Goal: Find contact information: Find contact information

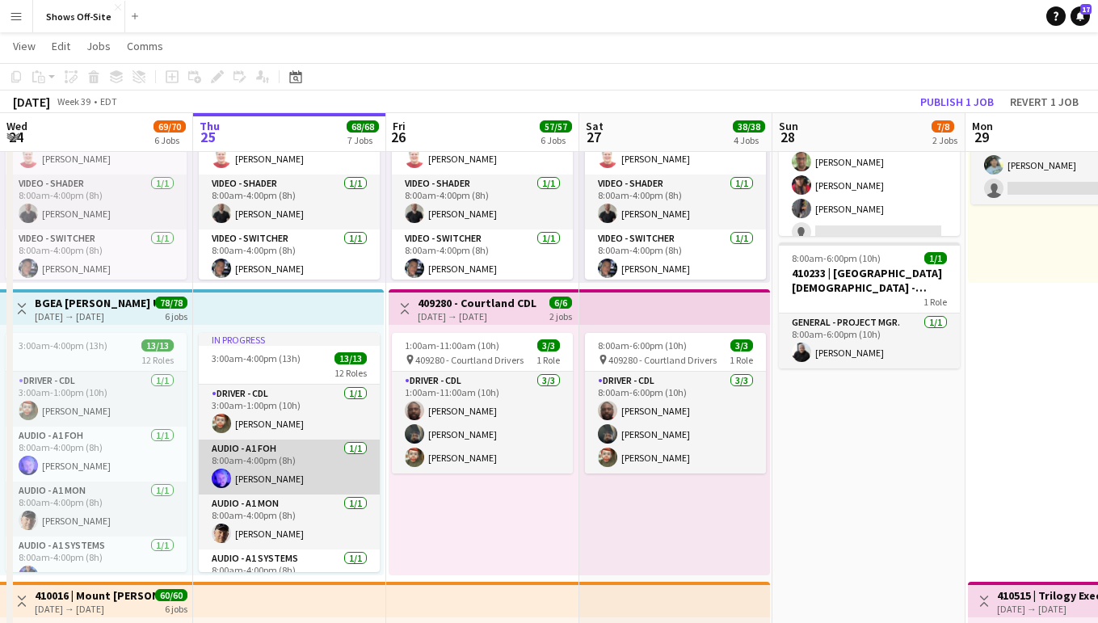
click at [263, 467] on app-card-role "Audio - A1 FOH [DATE] 8:00am-4:00pm (8h) [PERSON_NAME]" at bounding box center [289, 467] width 181 height 55
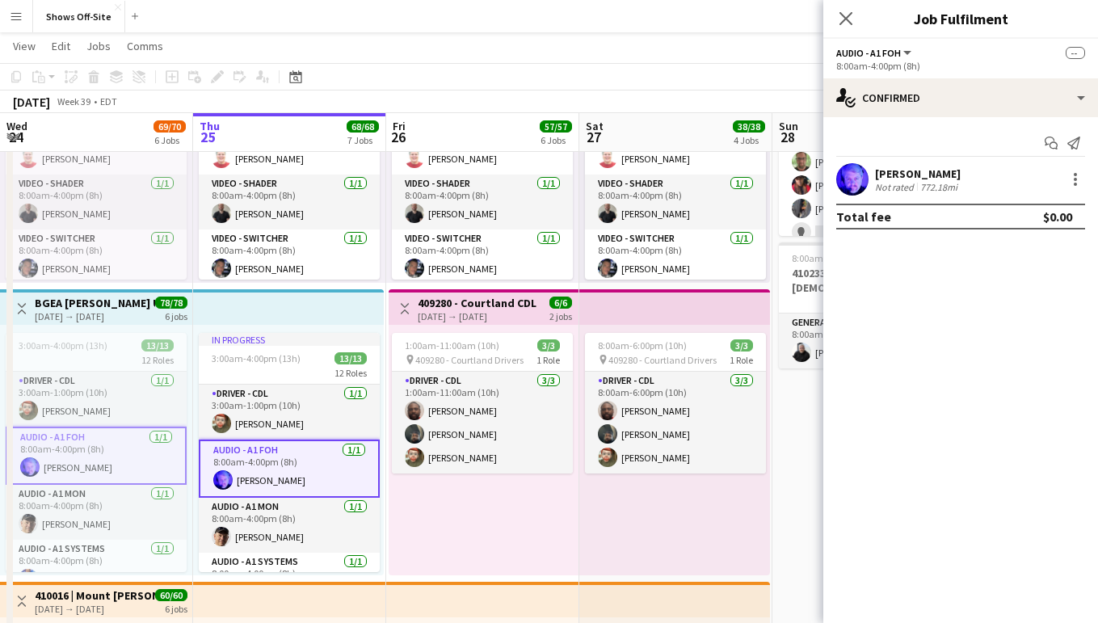
click at [858, 184] on app-user-avatar at bounding box center [852, 179] width 32 height 32
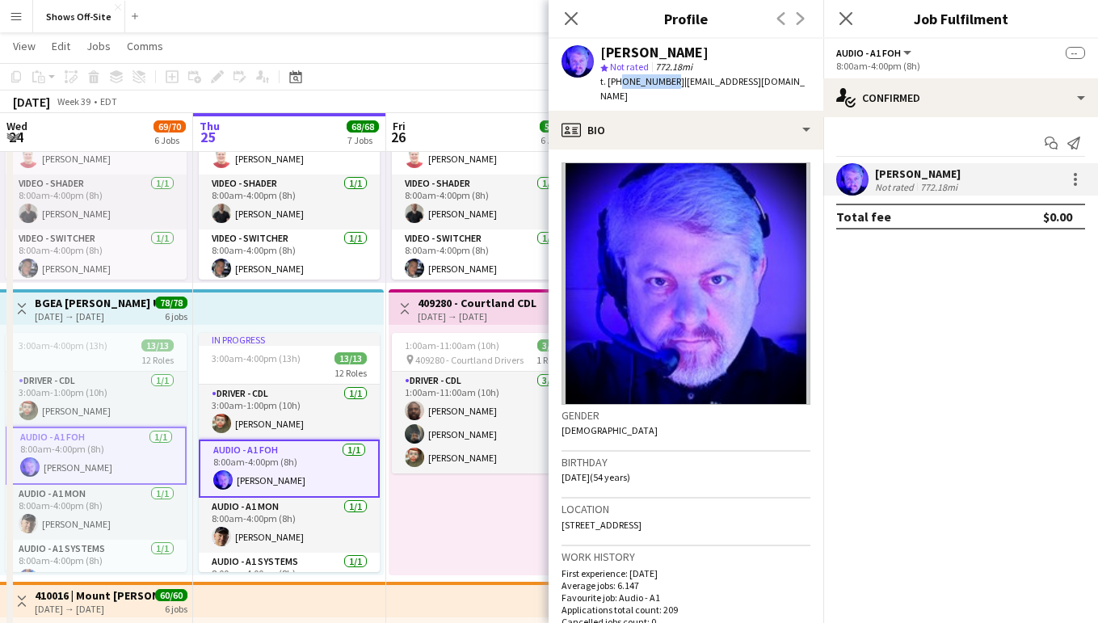
drag, startPoint x: 667, startPoint y: 82, endPoint x: 617, endPoint y: 82, distance: 50.1
click at [617, 82] on span "t. [PHONE_NUMBER]" at bounding box center [642, 81] width 84 height 12
copy span "4043795507"
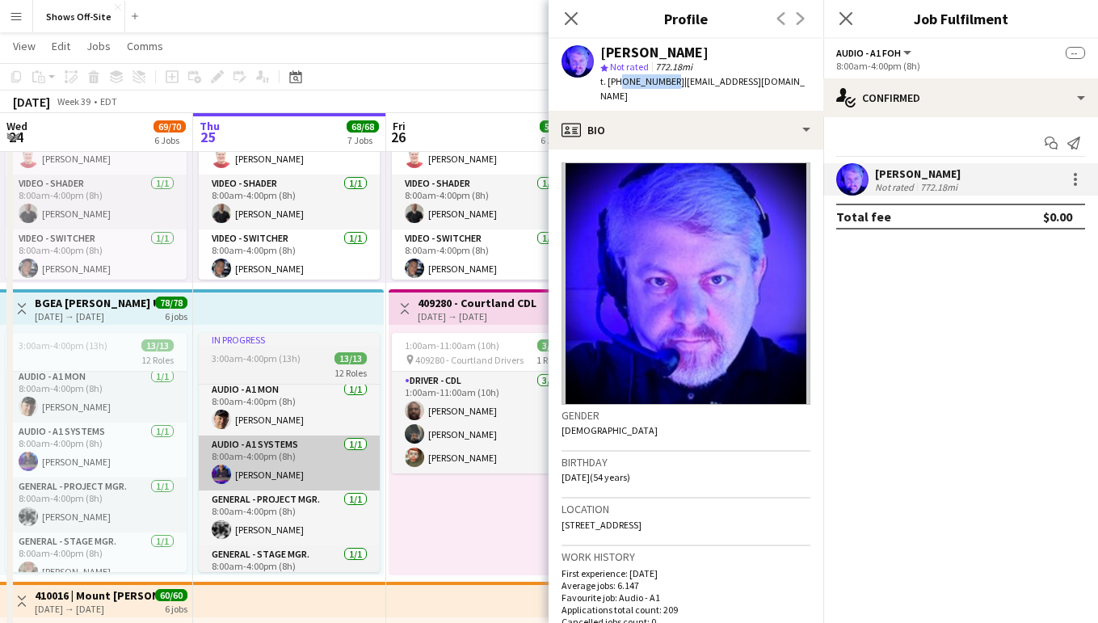
click at [240, 471] on app-card-role "Audio - A1 Systems [DATE] 8:00am-4:00pm (8h) [PERSON_NAME]" at bounding box center [289, 463] width 181 height 55
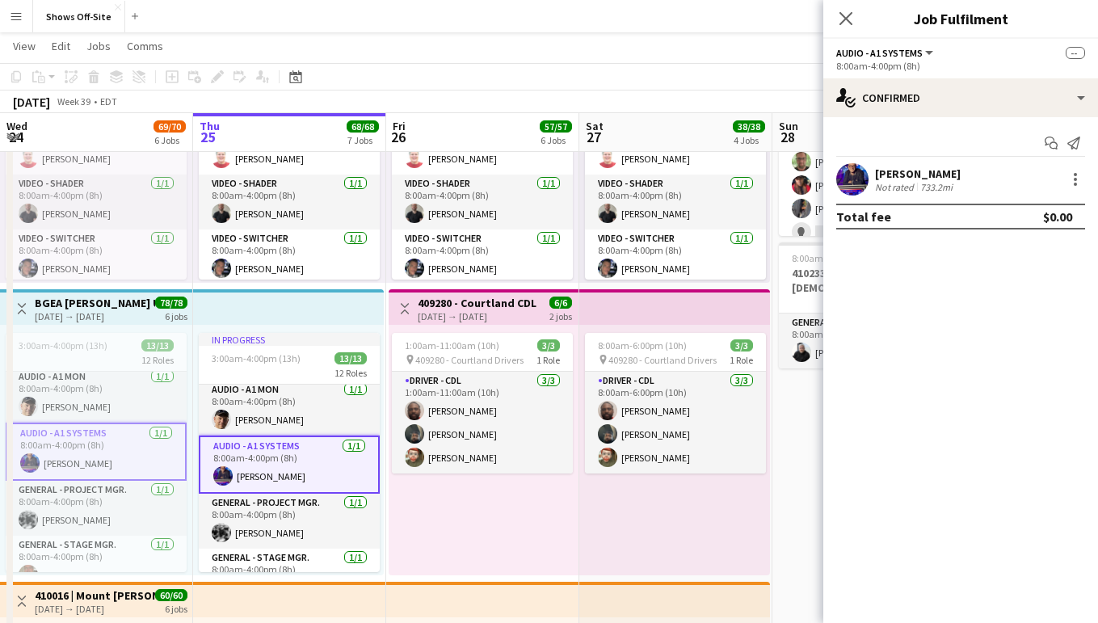
click at [862, 169] on app-user-avatar at bounding box center [852, 179] width 32 height 32
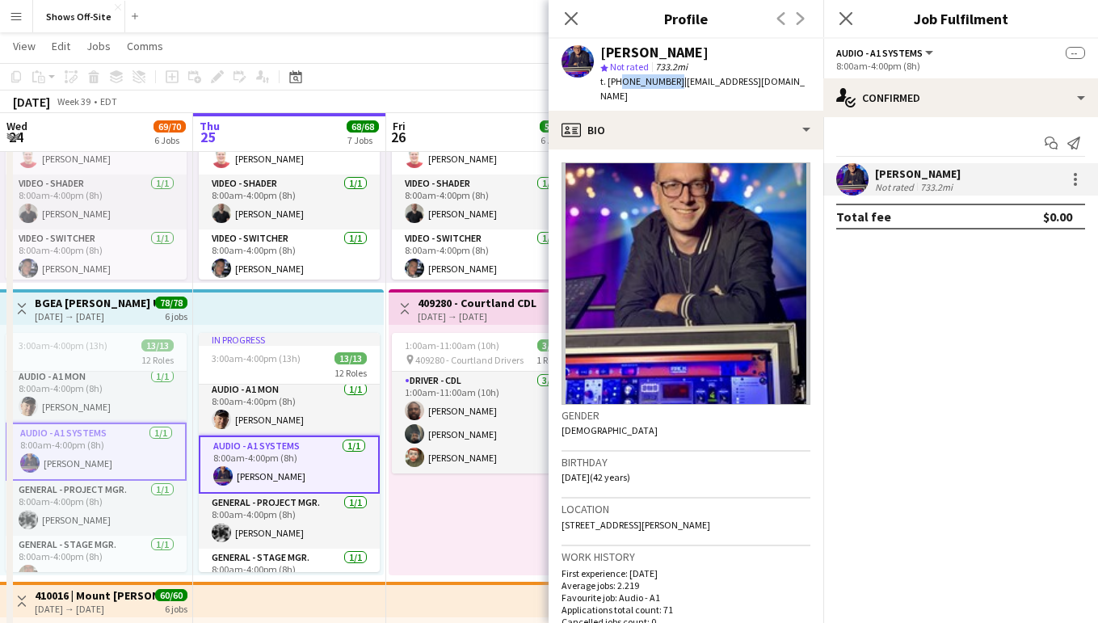
drag, startPoint x: 667, startPoint y: 80, endPoint x: 617, endPoint y: 82, distance: 50.9
click at [617, 82] on div "t. [PHONE_NUMBER] | [EMAIL_ADDRESS][DOMAIN_NAME]" at bounding box center [705, 88] width 210 height 29
copy span "7062963984"
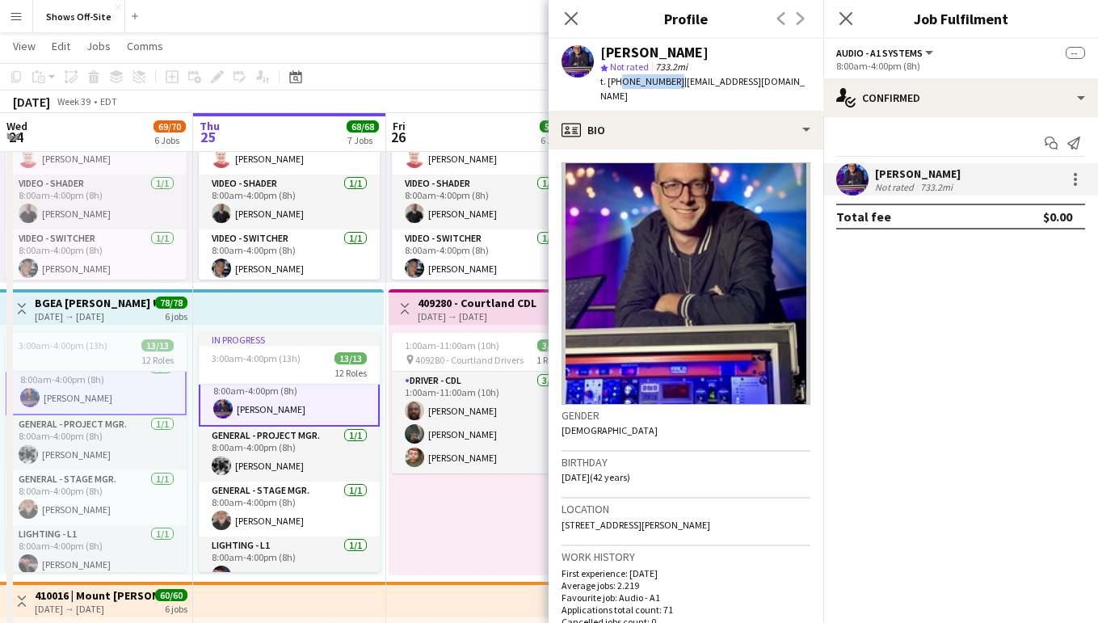
scroll to position [181, 0]
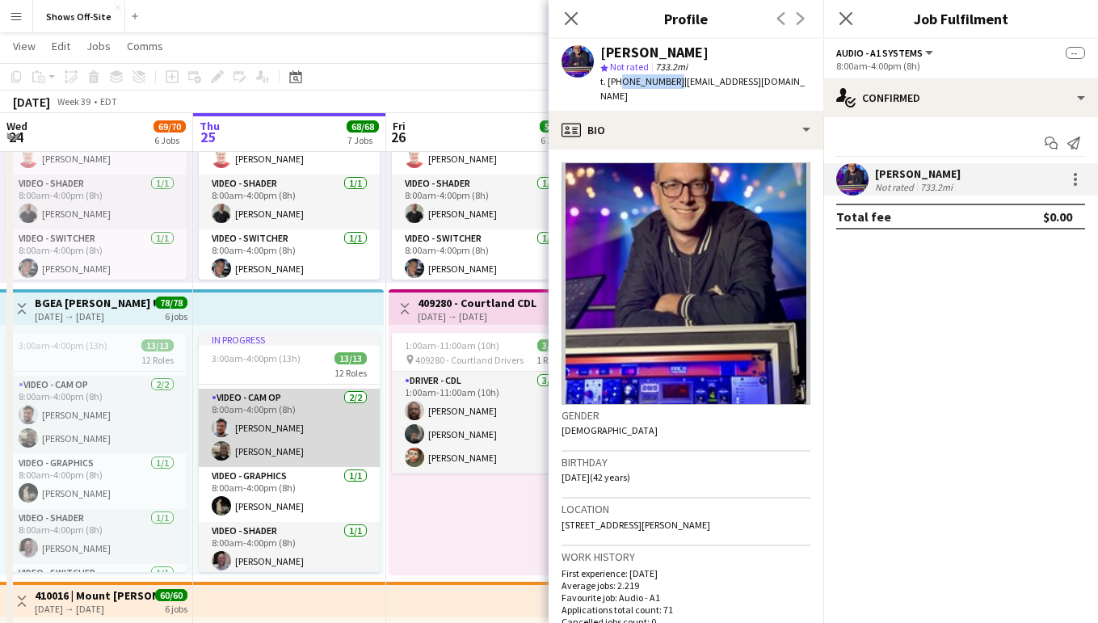
click at [274, 425] on app-card-role "Video - Cam Op [DATE] 8:00am-4:00pm (8h) [PERSON_NAME] [PERSON_NAME]" at bounding box center [289, 428] width 181 height 78
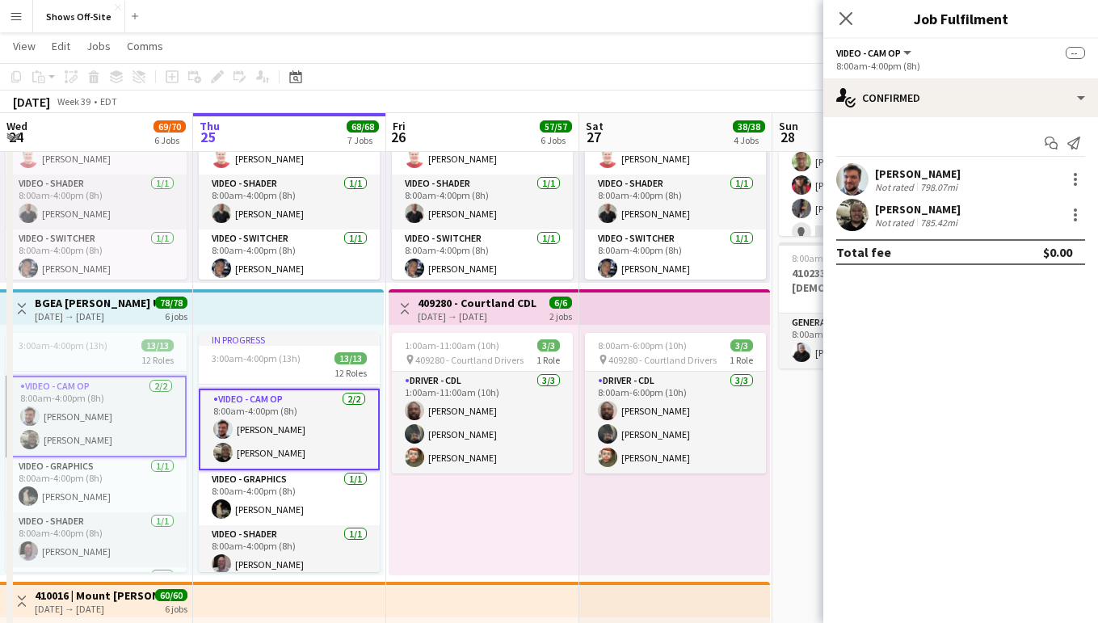
click at [938, 186] on div "798.07mi" at bounding box center [939, 187] width 44 height 12
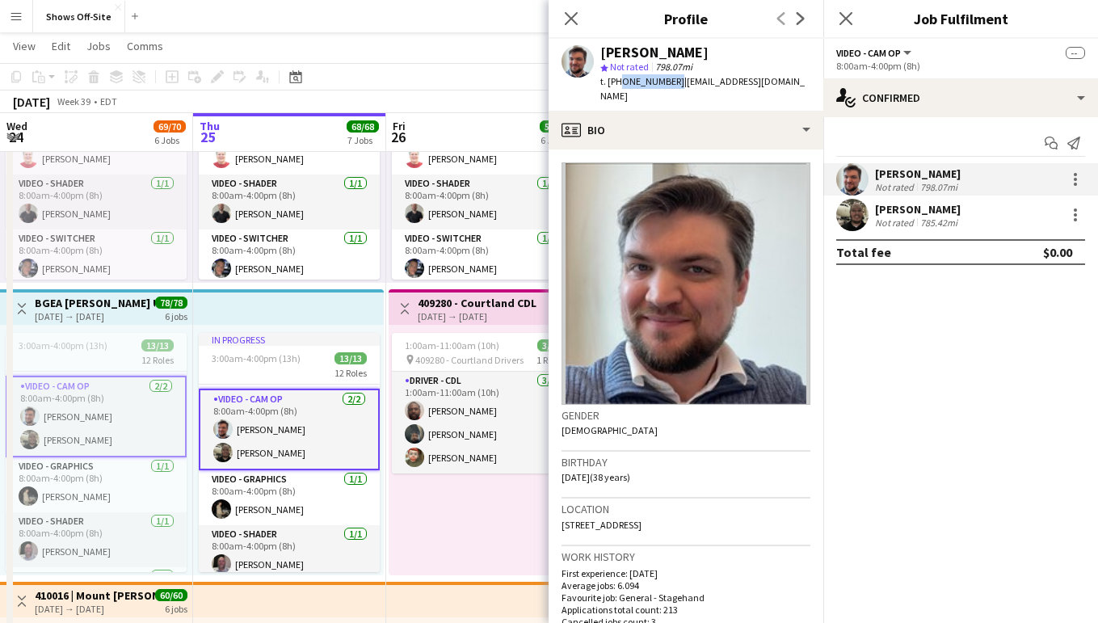
drag, startPoint x: 667, startPoint y: 85, endPoint x: 617, endPoint y: 86, distance: 50.9
click at [617, 86] on div "t. [PHONE_NUMBER] | [EMAIL_ADDRESS][DOMAIN_NAME]" at bounding box center [705, 88] width 210 height 29
copy span "6784699929"
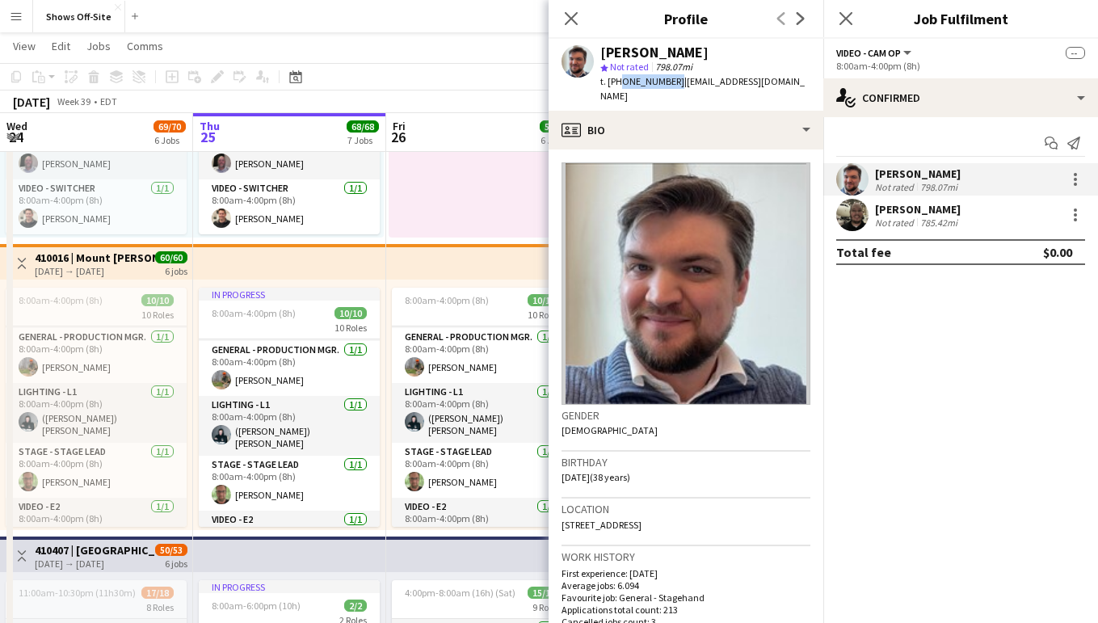
click at [134, 259] on h3 "410016 | Mount [PERSON_NAME] Ltd" at bounding box center [95, 257] width 120 height 15
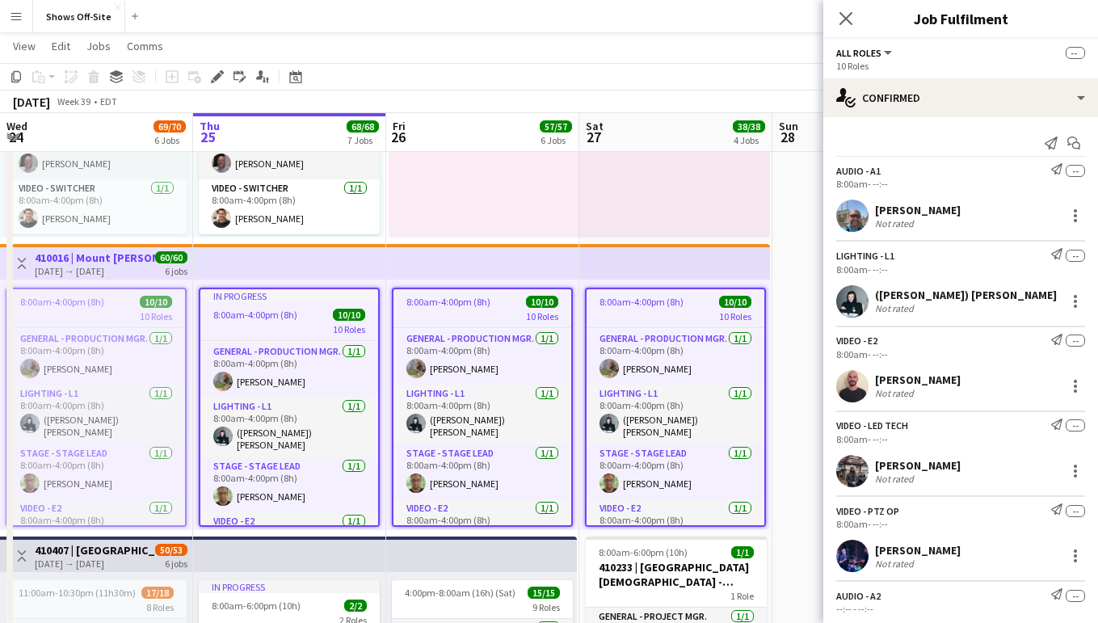
click at [241, 276] on app-top-bar at bounding box center [289, 262] width 193 height 36
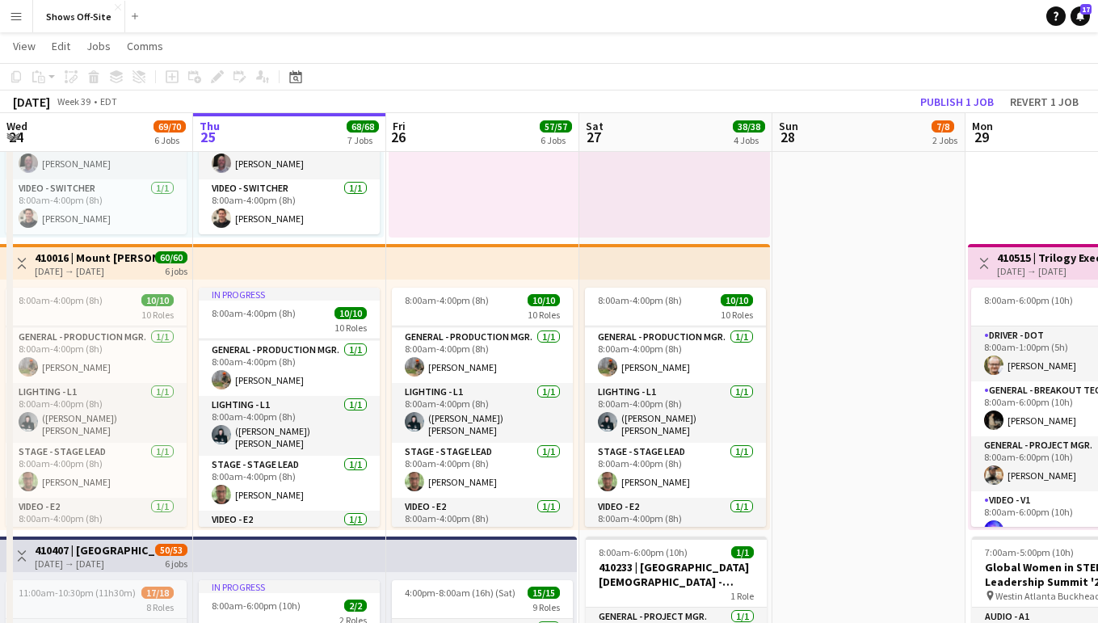
click at [136, 257] on h3 "410016 | Mount [PERSON_NAME] Ltd" at bounding box center [95, 257] width 120 height 15
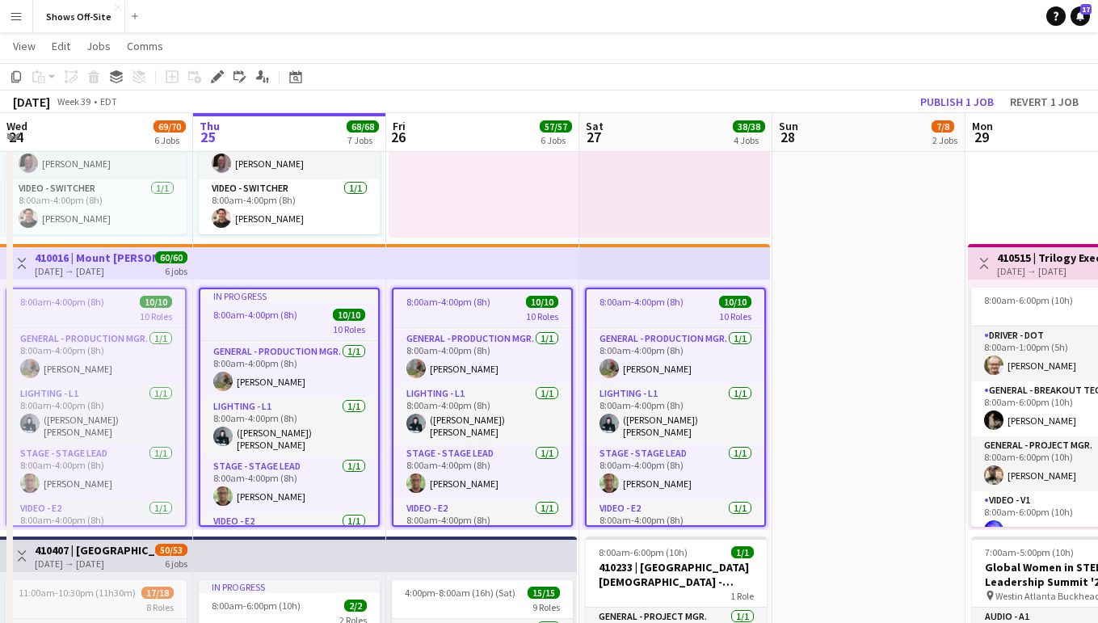
click at [136, 257] on h3 "410016 | Mount [PERSON_NAME] Ltd" at bounding box center [95, 257] width 120 height 15
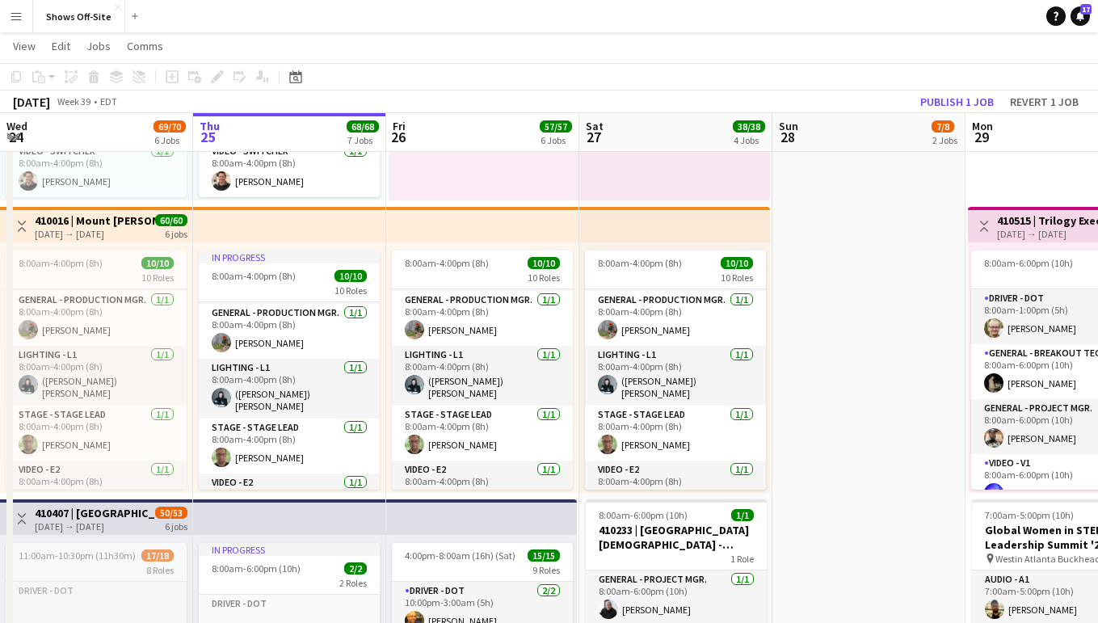
click at [136, 225] on h3 "410016 | Mount [PERSON_NAME] Ltd" at bounding box center [95, 220] width 120 height 15
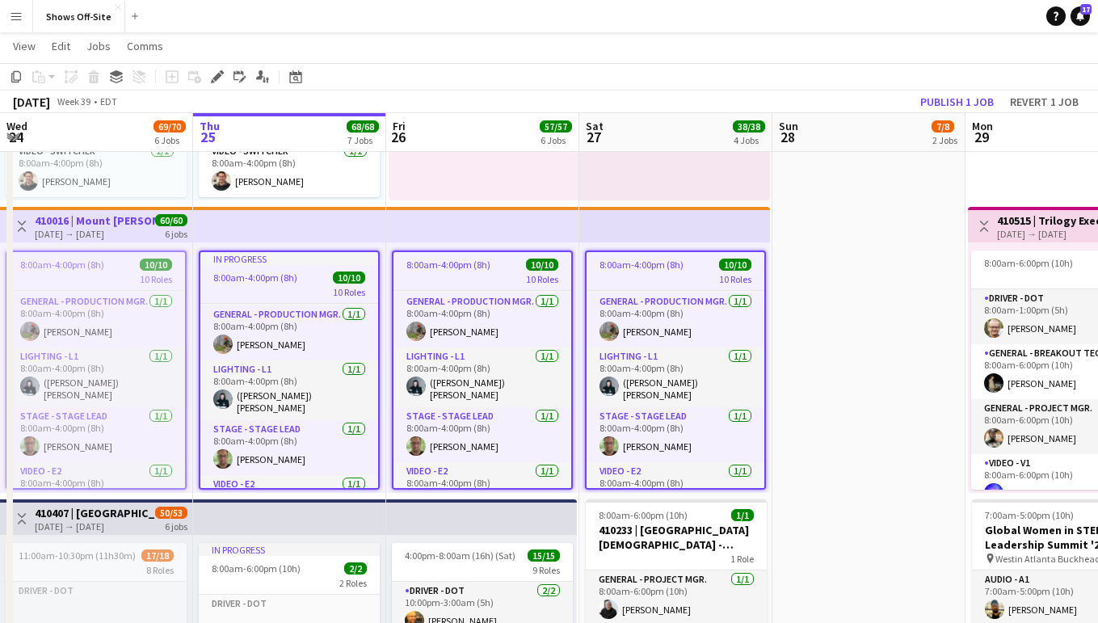
click at [136, 225] on h3 "410016 | Mount [PERSON_NAME] Ltd" at bounding box center [95, 220] width 120 height 15
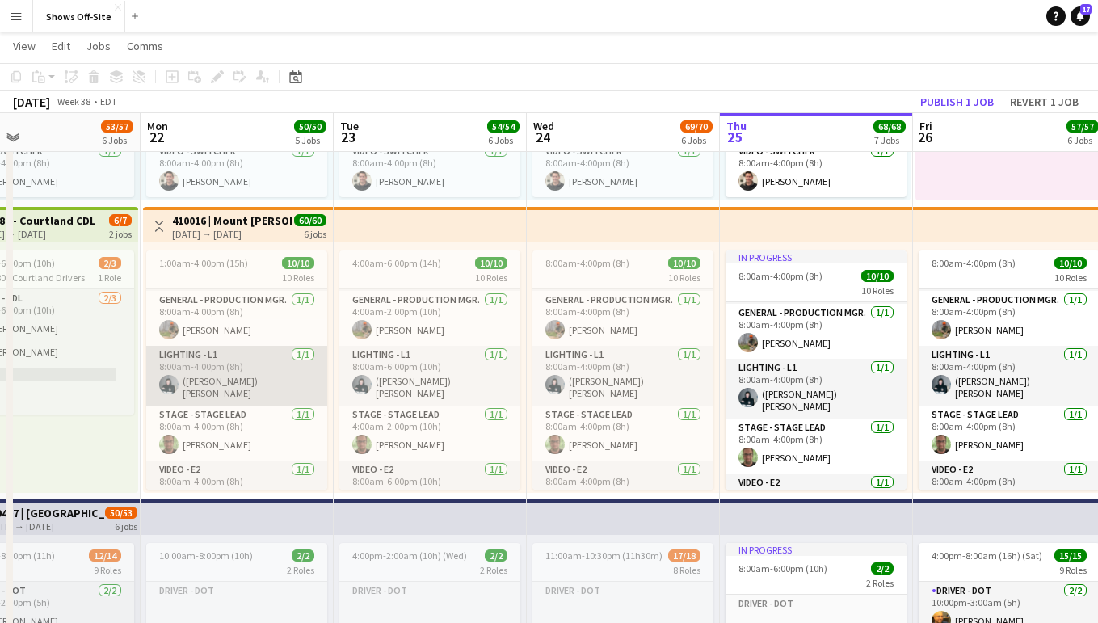
click at [239, 356] on app-card-role "Lighting - L1 [DATE] 8:00am-4:00pm (8h) (Austin) [PERSON_NAME]" at bounding box center [236, 376] width 181 height 60
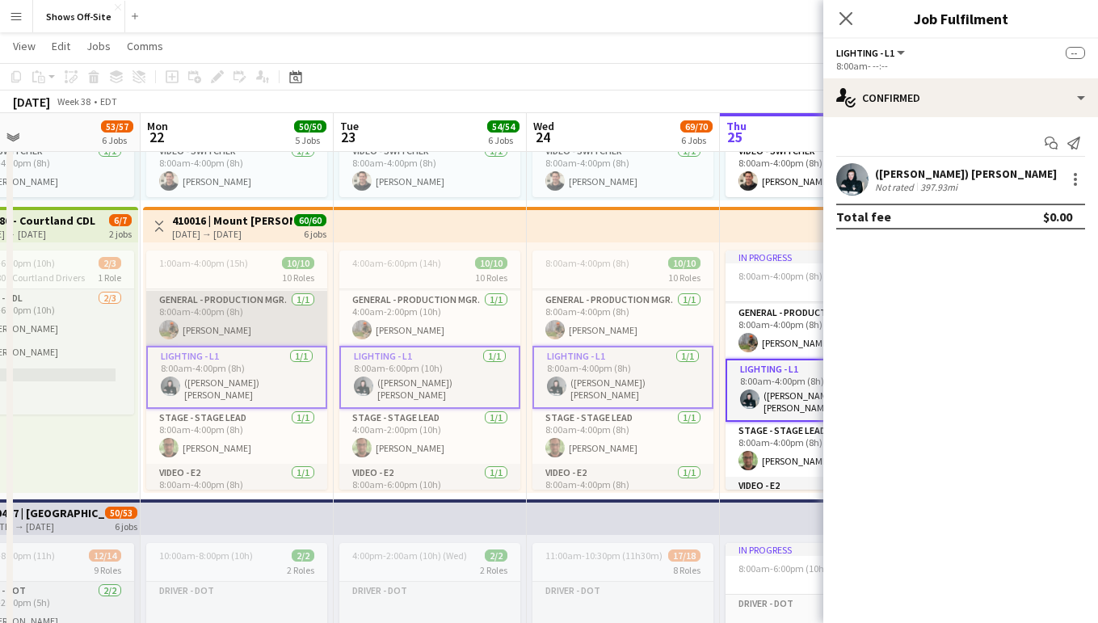
click at [263, 314] on app-card-role "General - Production Mgr. [DATE] 8:00am-4:00pm (8h) [PERSON_NAME]" at bounding box center [236, 318] width 181 height 55
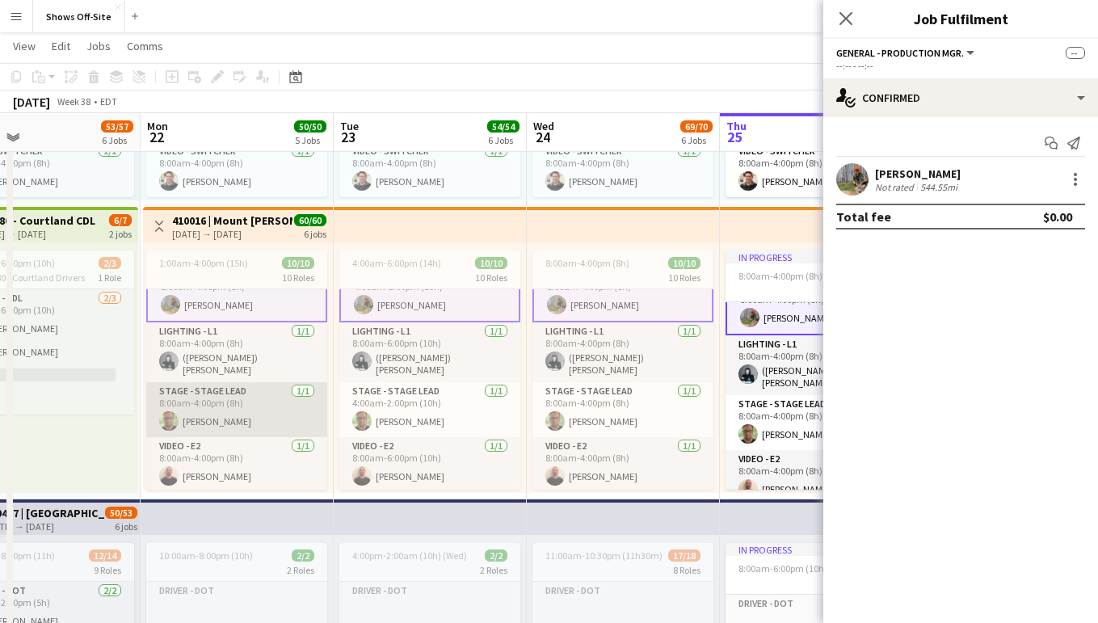
scroll to position [220, 0]
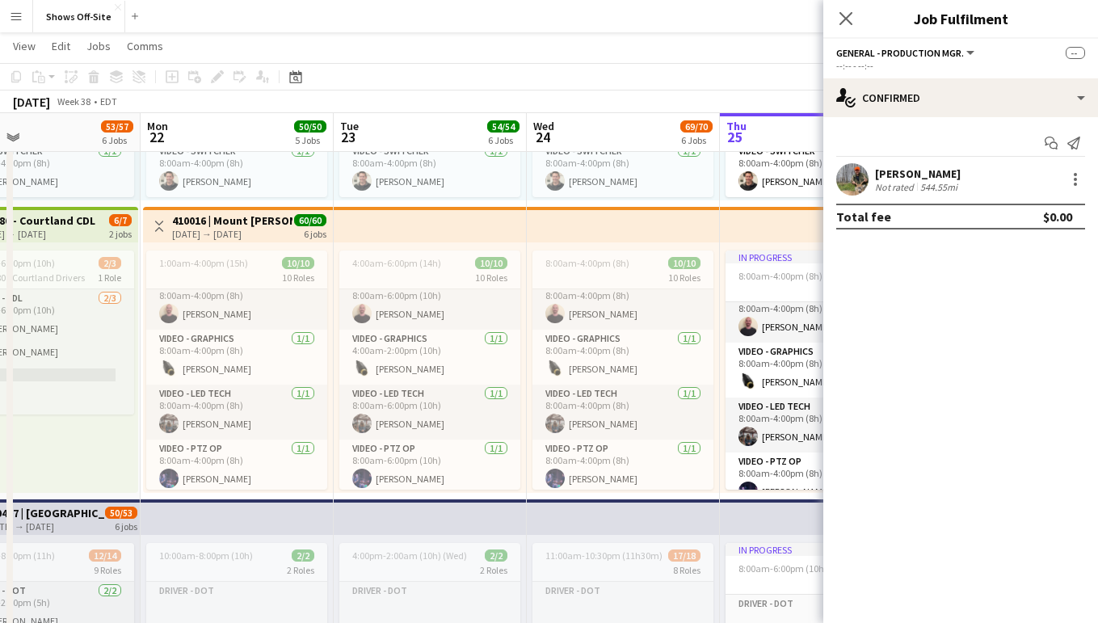
click at [250, 408] on app-card-role "Video - LED Tech [DATE] 8:00am-4:00pm (8h) [PERSON_NAME]" at bounding box center [236, 412] width 181 height 55
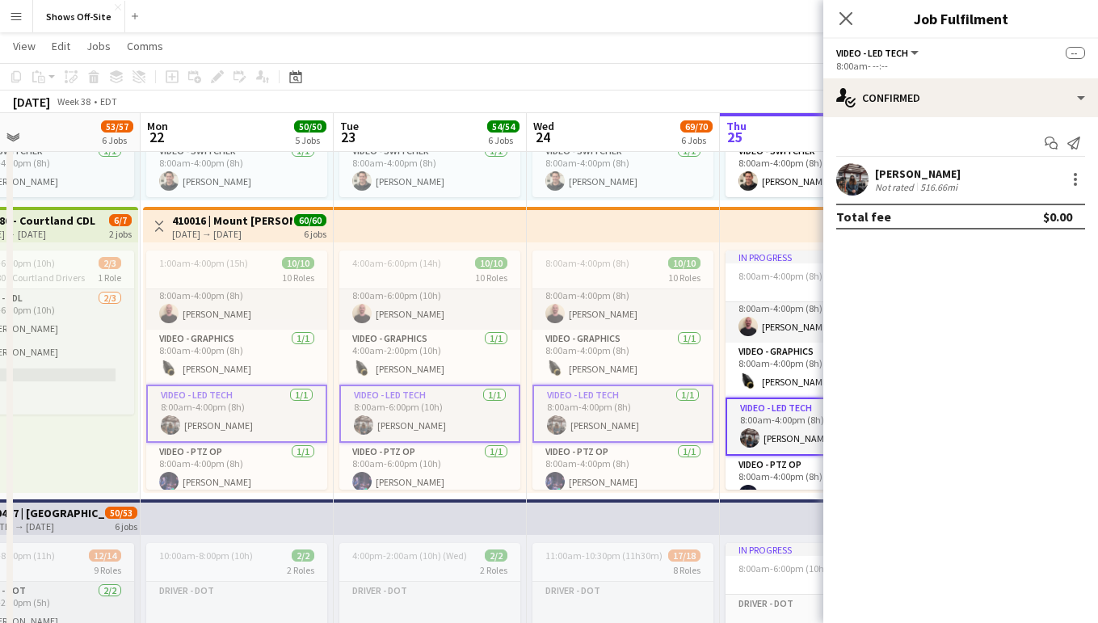
click at [928, 189] on div "516.66mi" at bounding box center [939, 187] width 44 height 12
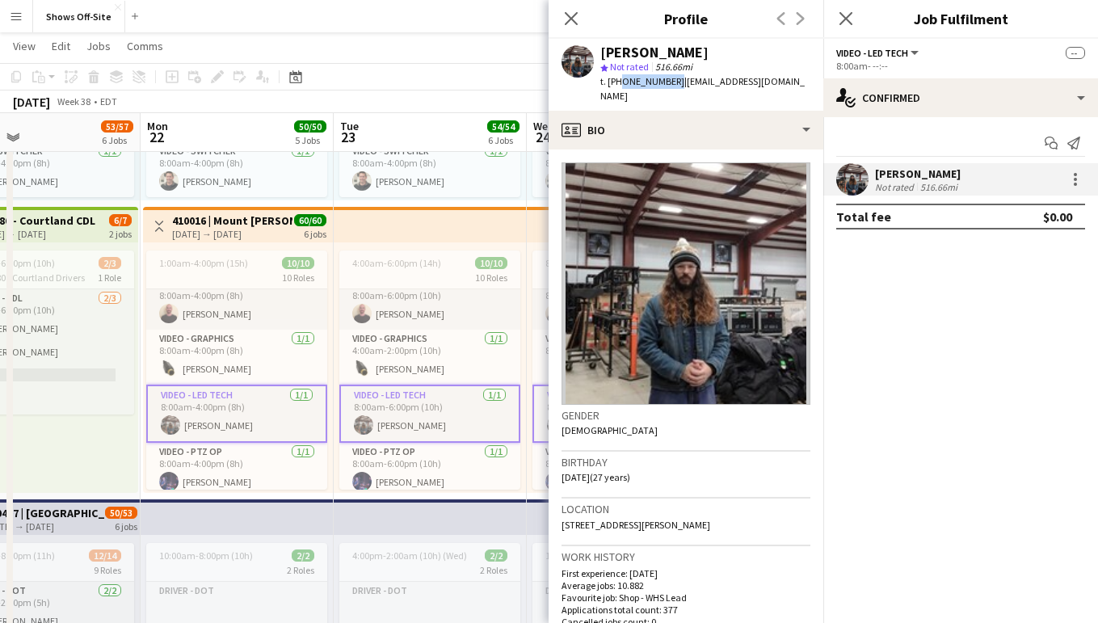
drag, startPoint x: 667, startPoint y: 84, endPoint x: 617, endPoint y: 78, distance: 50.4
click at [617, 78] on span "t. [PHONE_NUMBER]" at bounding box center [642, 81] width 84 height 12
copy span "7707736275"
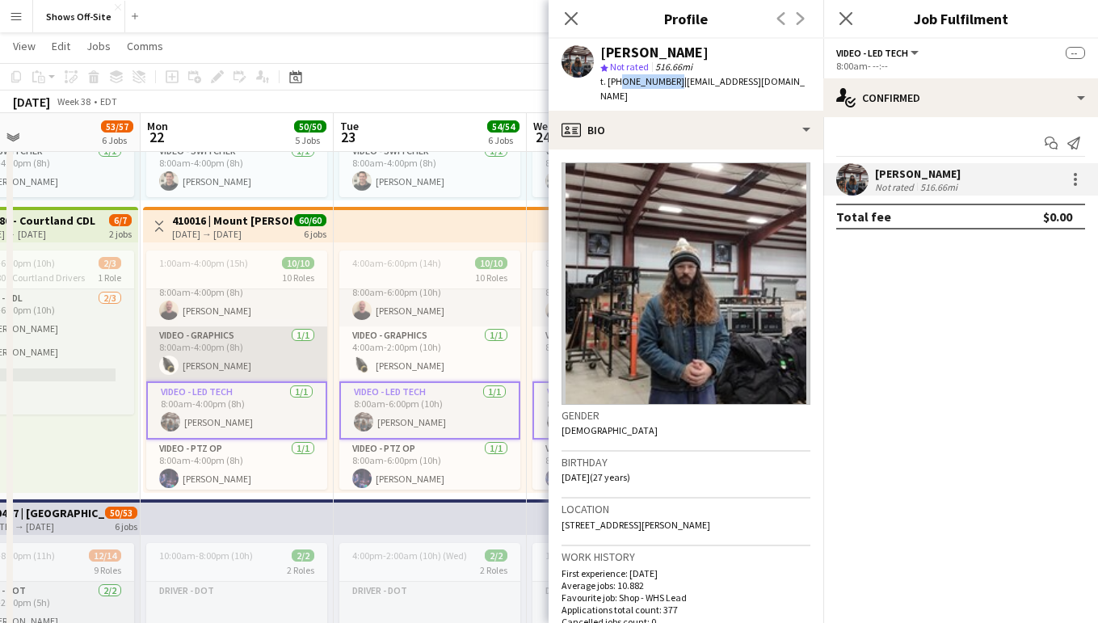
click at [214, 356] on app-card-role "Video - Graphics [DATE] 8:00am-4:00pm (8h) [PERSON_NAME]" at bounding box center [236, 353] width 181 height 55
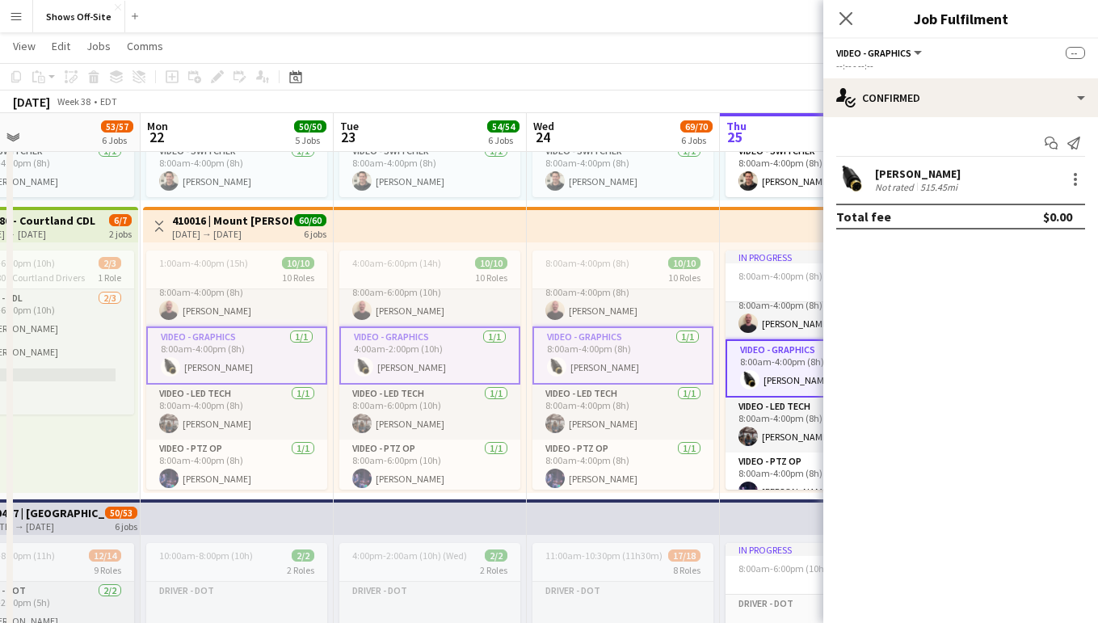
click at [925, 165] on div "[PERSON_NAME] Not rated 515.45mi" at bounding box center [960, 179] width 275 height 32
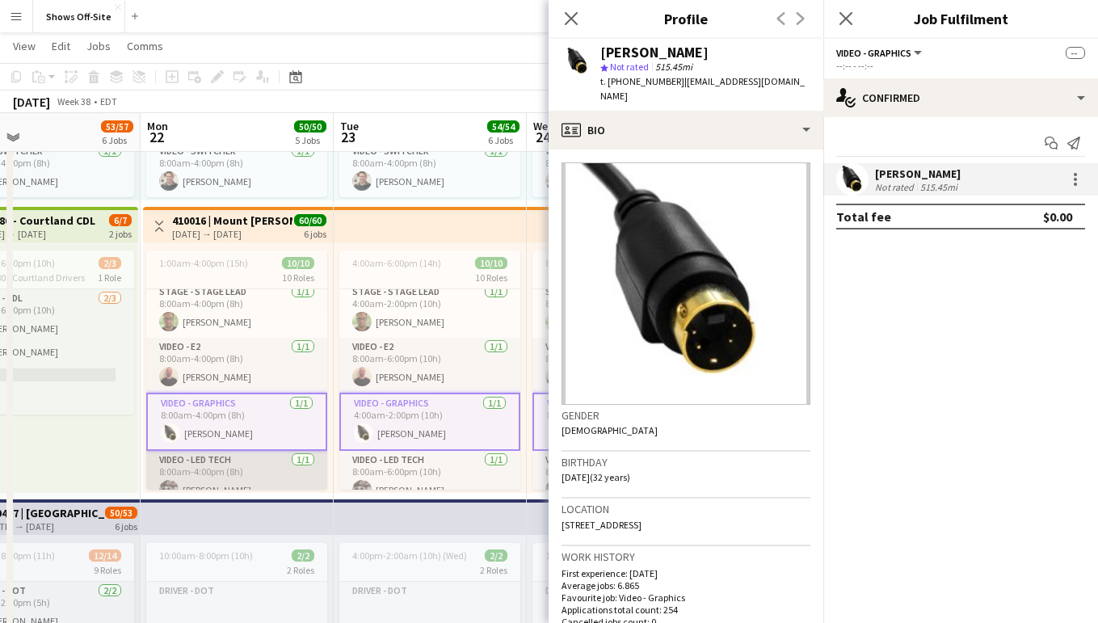
scroll to position [262, 0]
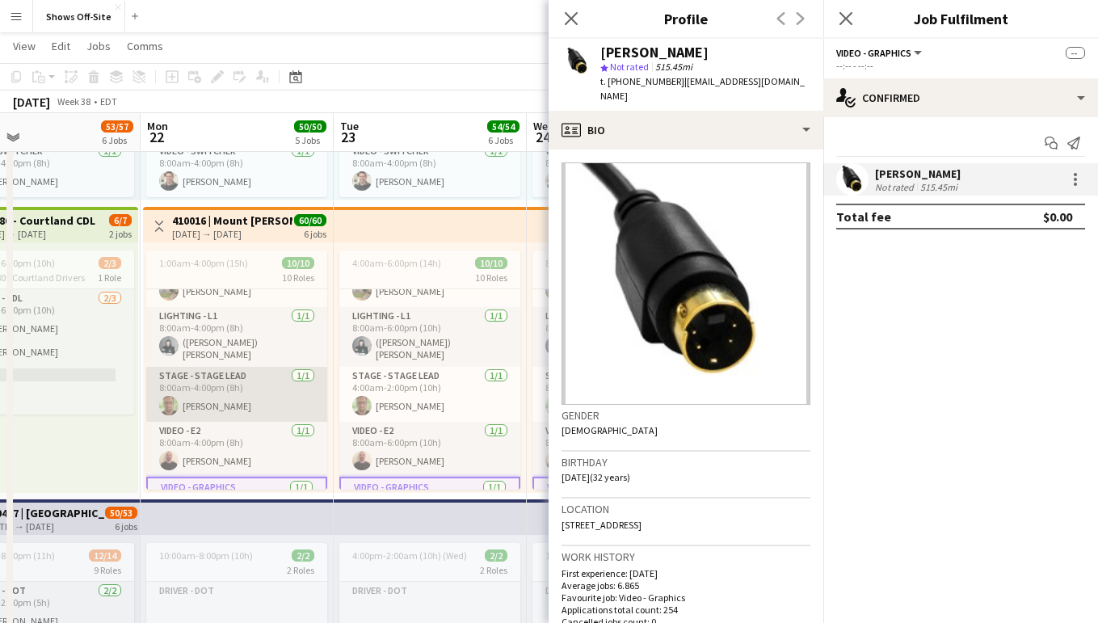
click at [234, 402] on app-card-role "Stage - Stage Lead [DATE] 8:00am-4:00pm (8h) [PERSON_NAME]" at bounding box center [236, 394] width 181 height 55
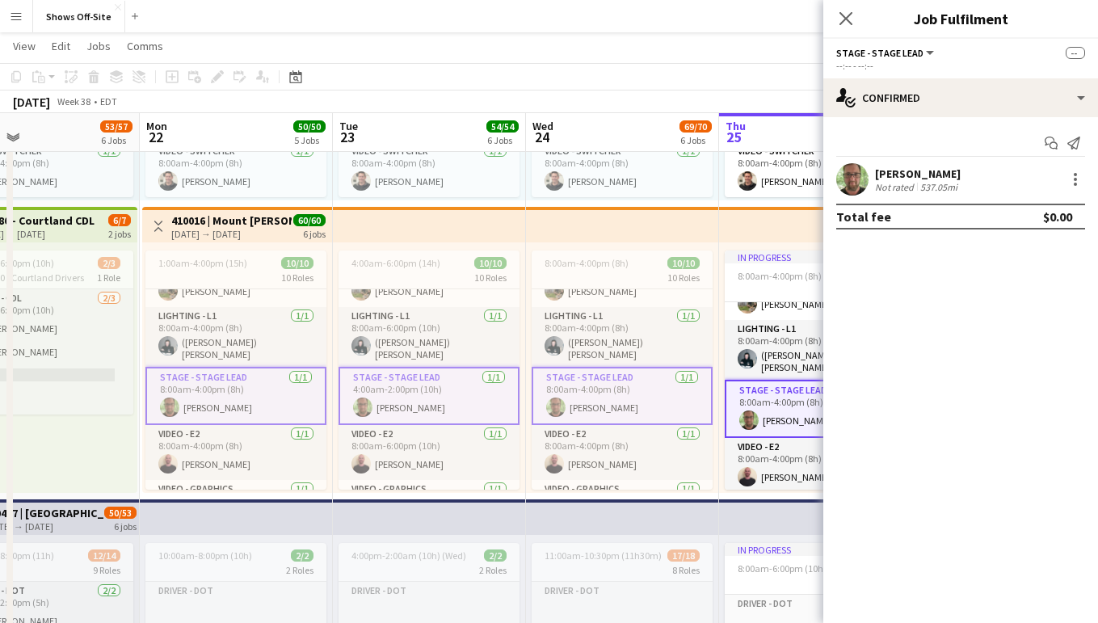
click at [917, 183] on div "537.05mi" at bounding box center [939, 187] width 44 height 12
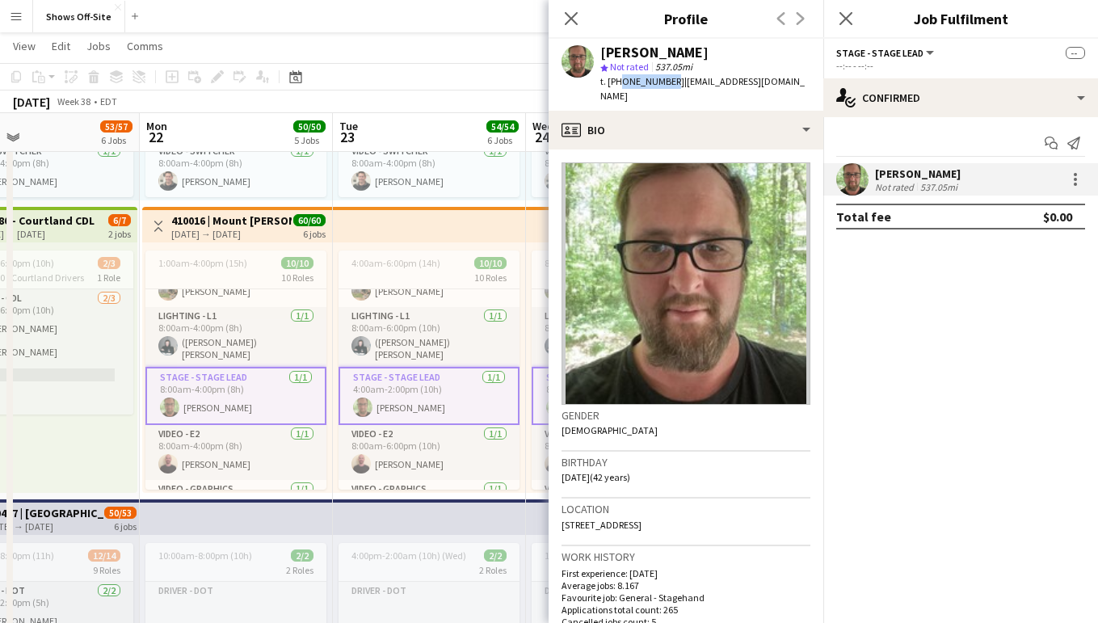
drag, startPoint x: 666, startPoint y: 85, endPoint x: 617, endPoint y: 83, distance: 48.5
click at [617, 83] on span "t. [PHONE_NUMBER]" at bounding box center [642, 81] width 84 height 12
copy span "7704029972"
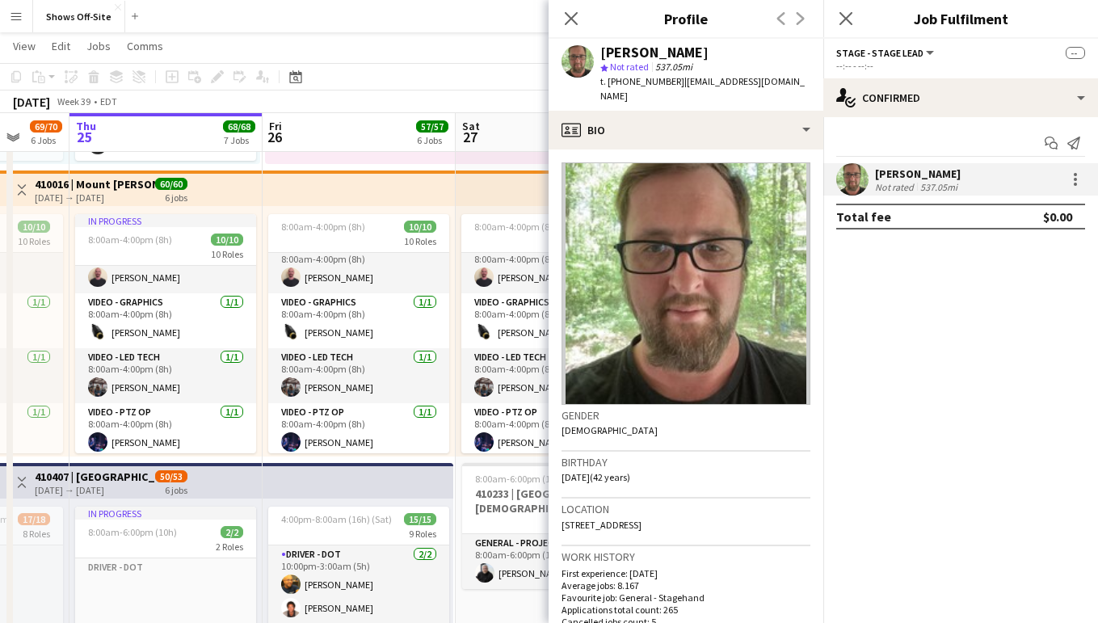
click at [558, 27] on div "Close pop-in" at bounding box center [571, 18] width 45 height 37
click at [573, 19] on icon at bounding box center [570, 18] width 15 height 15
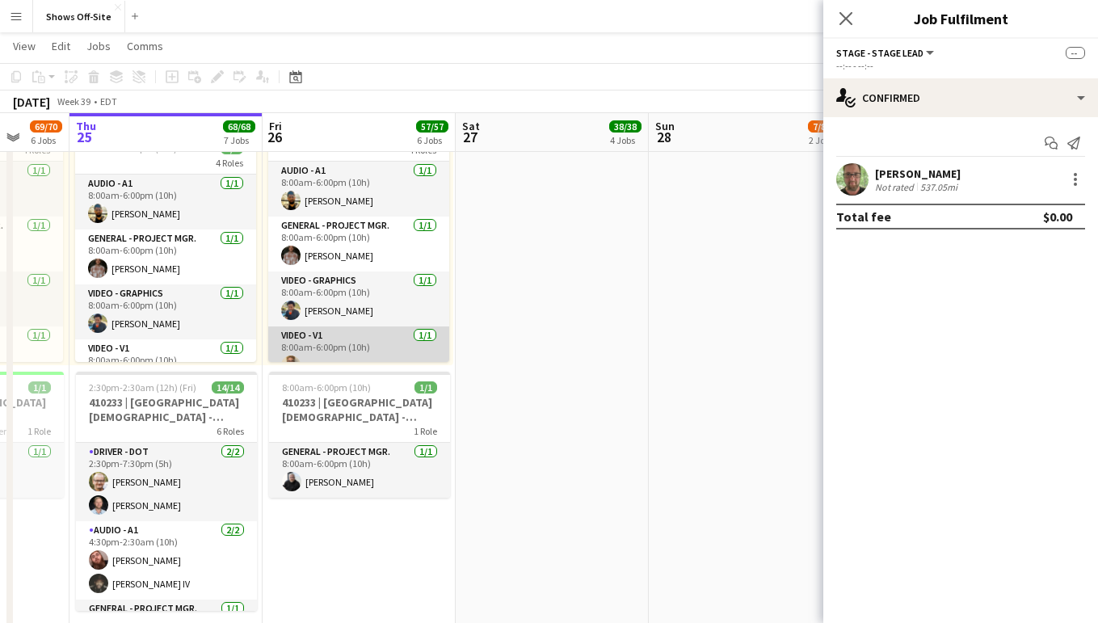
scroll to position [1, 0]
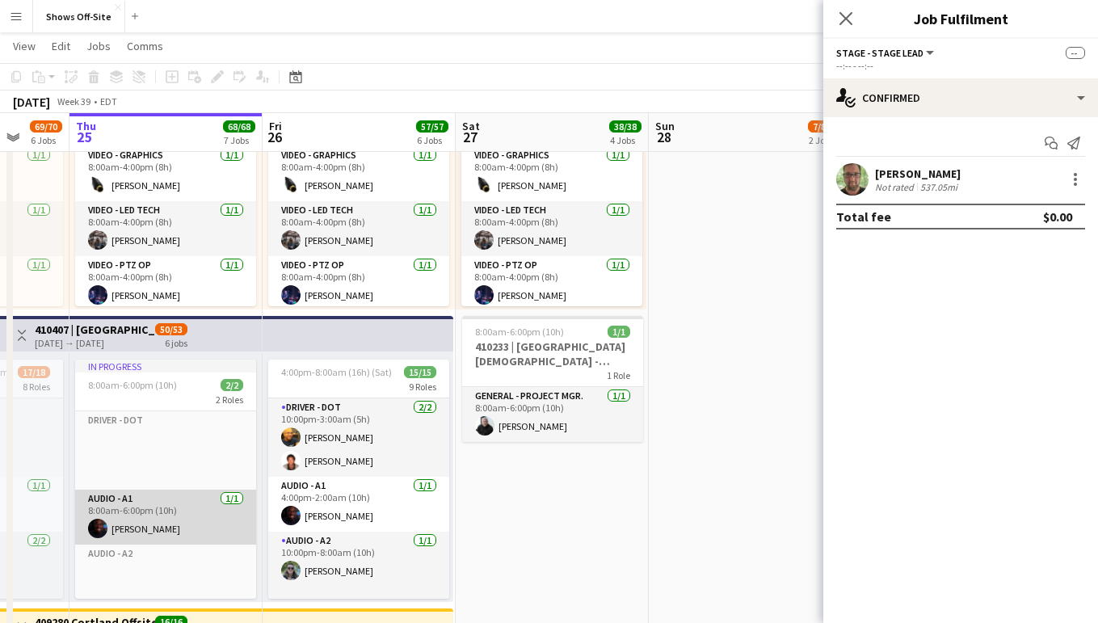
click at [162, 524] on app-card-role "Audio - A1 [DATE] 8:00am-6:00pm (10h) [PERSON_NAME]" at bounding box center [165, 517] width 181 height 55
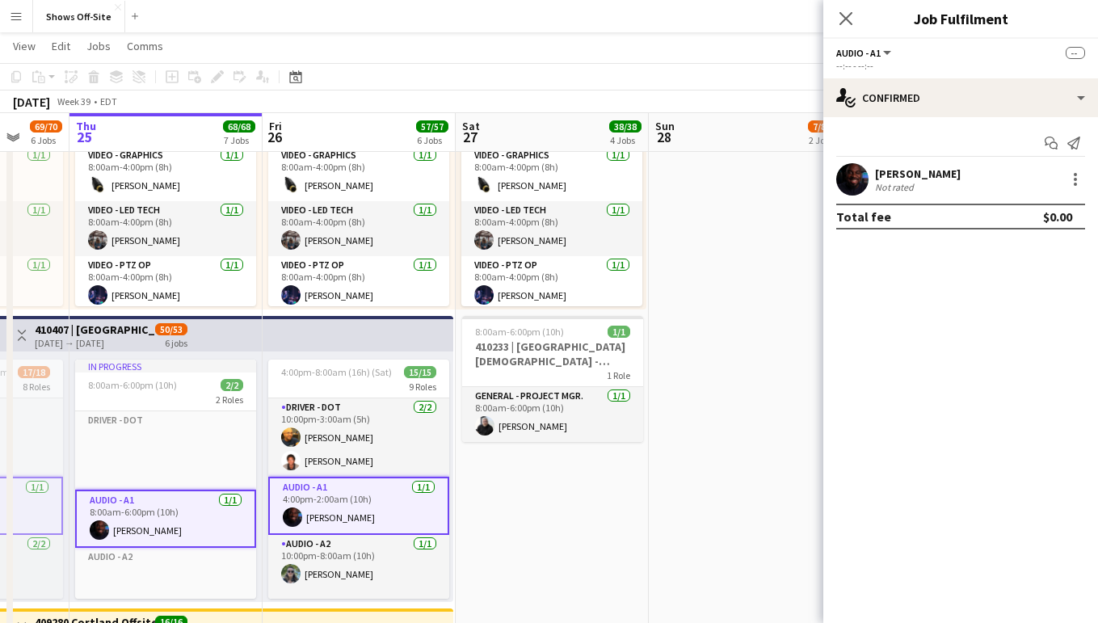
click at [910, 166] on div "[PERSON_NAME]" at bounding box center [918, 173] width 86 height 15
click at [910, 171] on div "[PERSON_NAME]" at bounding box center [918, 173] width 86 height 15
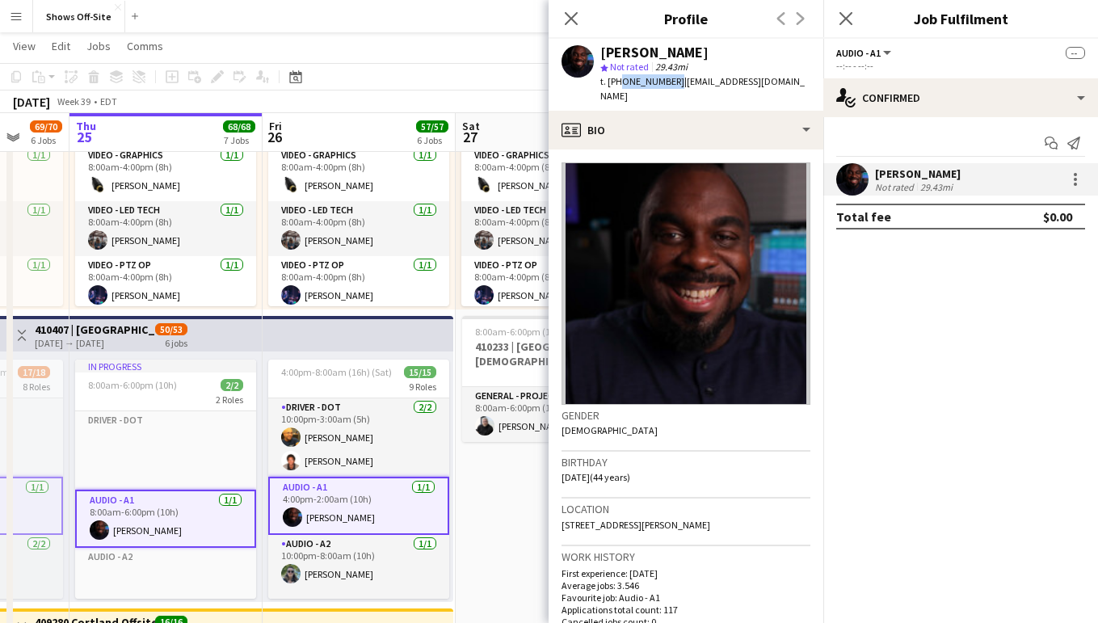
drag, startPoint x: 668, startPoint y: 82, endPoint x: 618, endPoint y: 84, distance: 50.1
click at [618, 83] on div "t. [PHONE_NUMBER] | [EMAIL_ADDRESS][DOMAIN_NAME]" at bounding box center [705, 88] width 210 height 29
copy span "6787493599"
click at [571, 41] on div "[PERSON_NAME] star Not rated 29.43mi t. [PHONE_NUMBER] | [EMAIL_ADDRESS][DOMAIN…" at bounding box center [686, 75] width 275 height 72
click at [567, 27] on div "Close pop-in" at bounding box center [571, 18] width 45 height 37
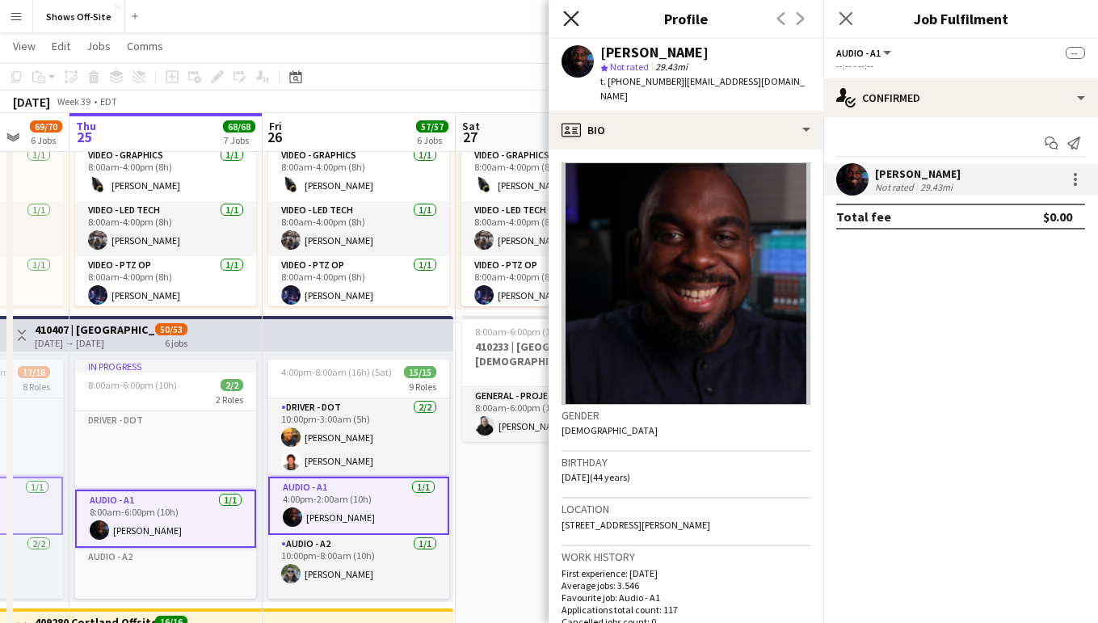
click at [568, 17] on icon "Close pop-in" at bounding box center [570, 18] width 15 height 15
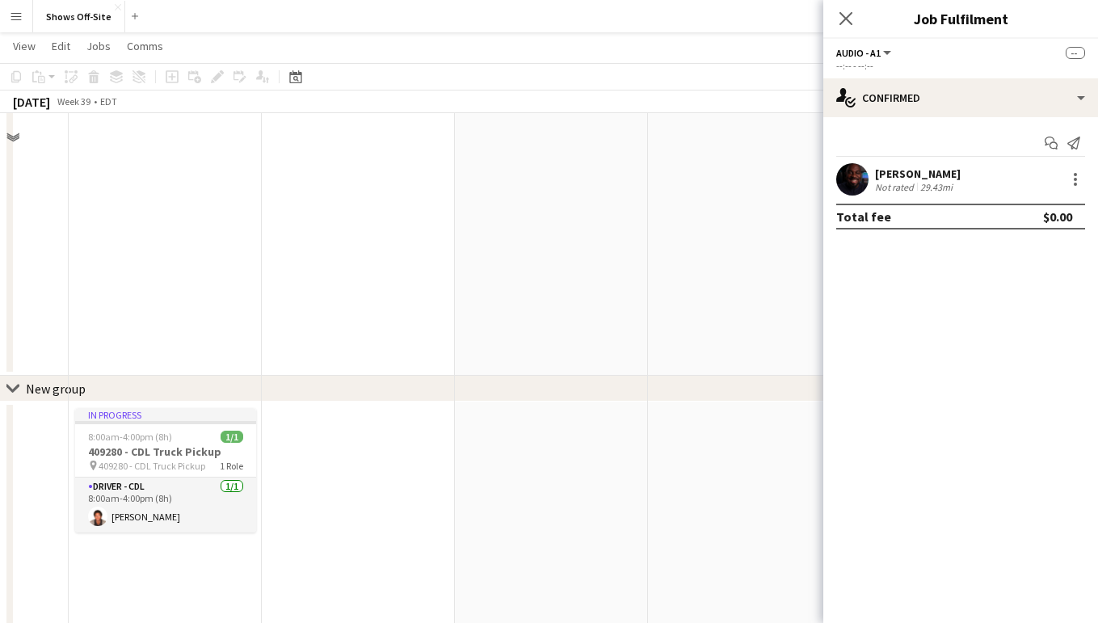
scroll to position [1761, 0]
